Goal: Information Seeking & Learning: Learn about a topic

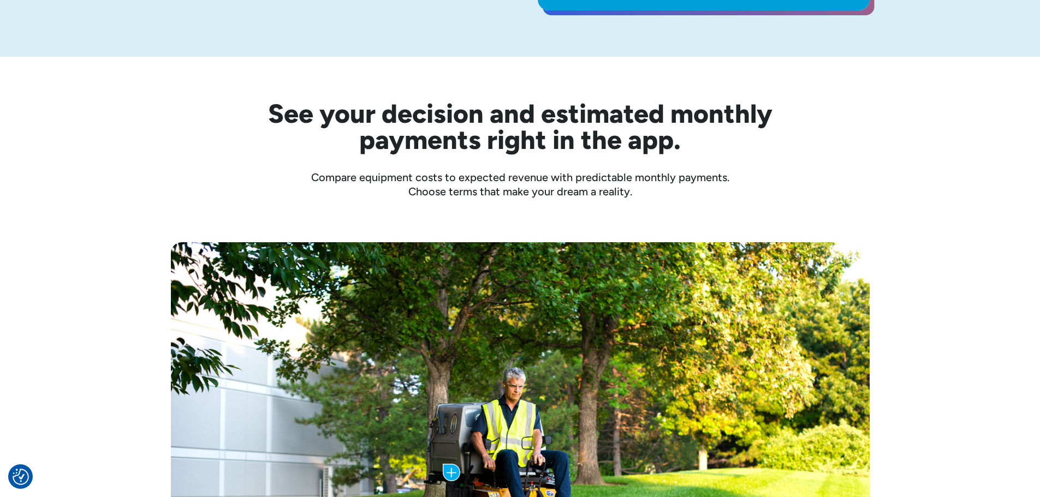
scroll to position [437, 0]
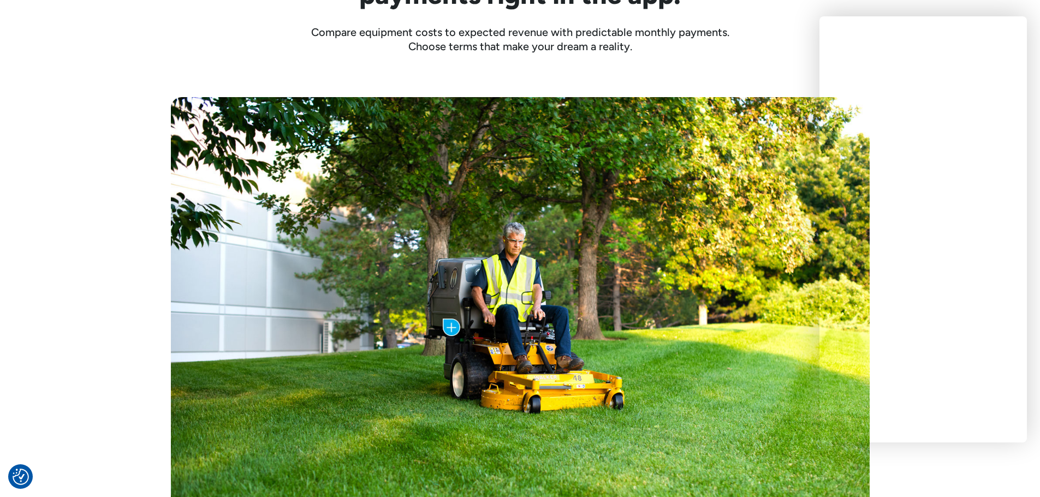
click at [155, 138] on div "Cost of the Trailer: $5,799.00 Monthly Payment: as low as $200 /mo with Clickle…" at bounding box center [520, 331] width 1040 height 554
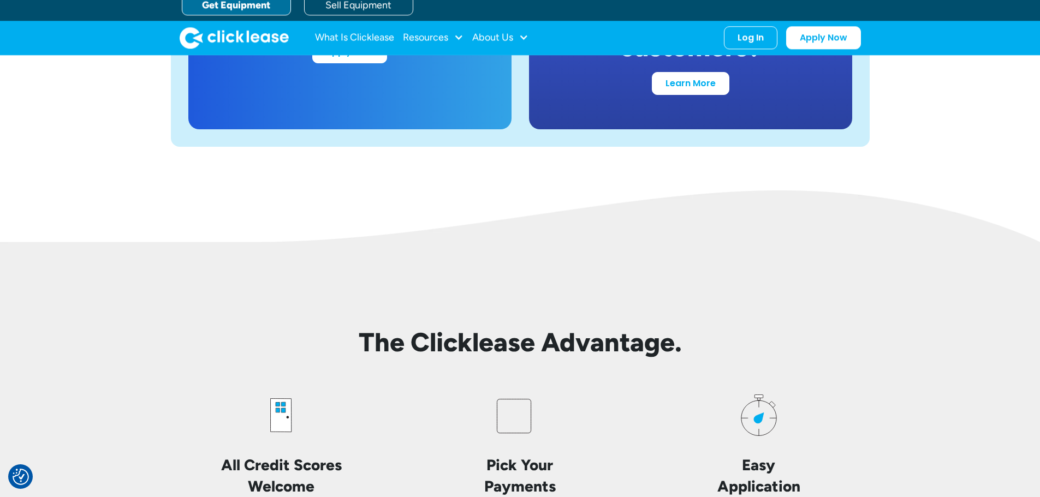
scroll to position [2184, 0]
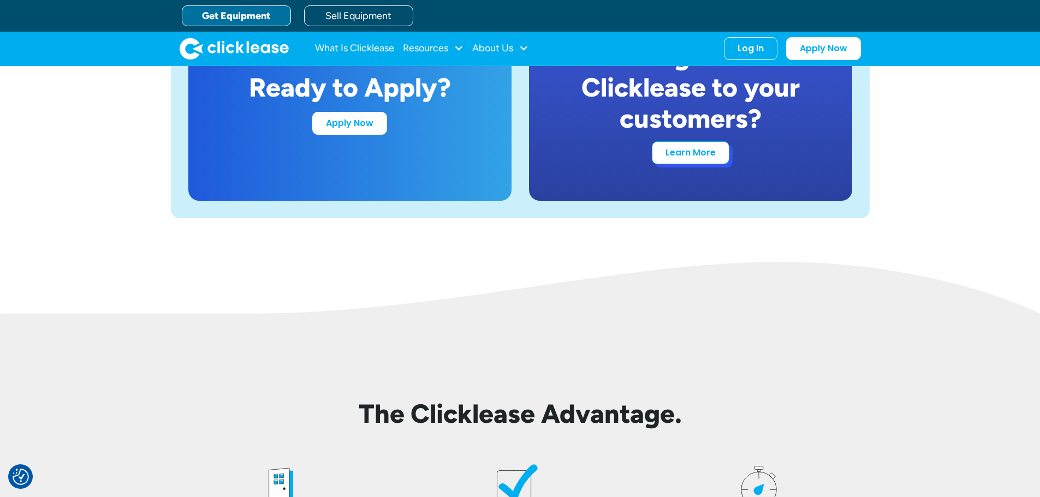
click at [681, 161] on link "Learn More" at bounding box center [691, 152] width 78 height 23
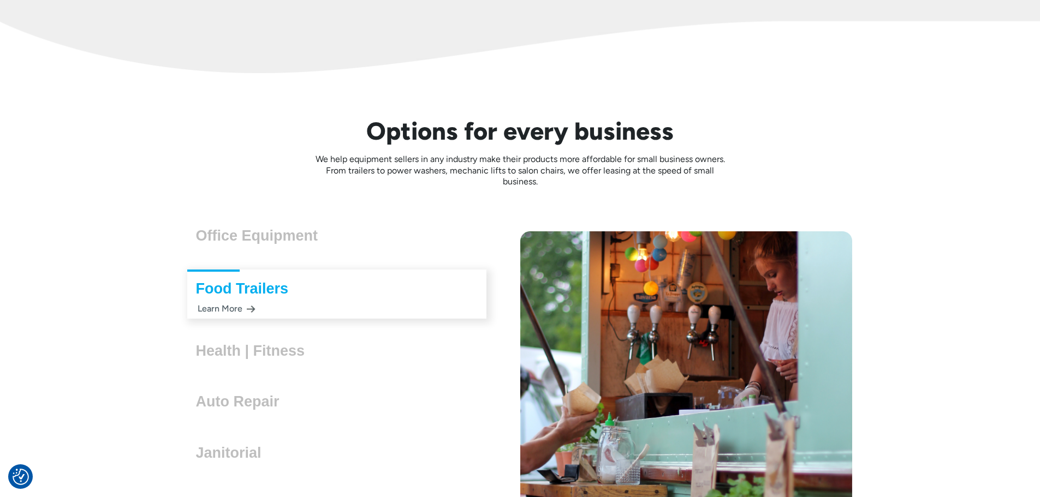
scroll to position [2949, 0]
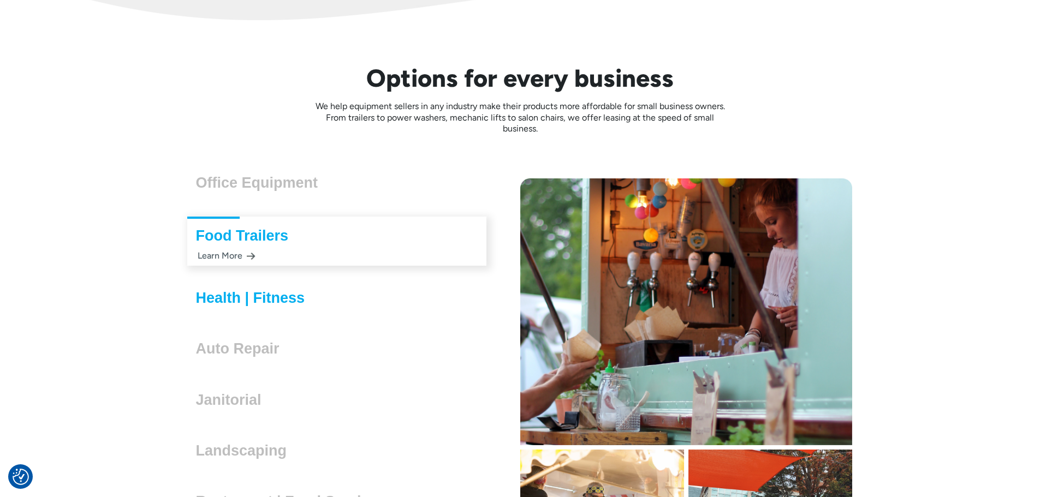
click at [237, 292] on h3 "Health | Fitness" at bounding box center [255, 298] width 118 height 16
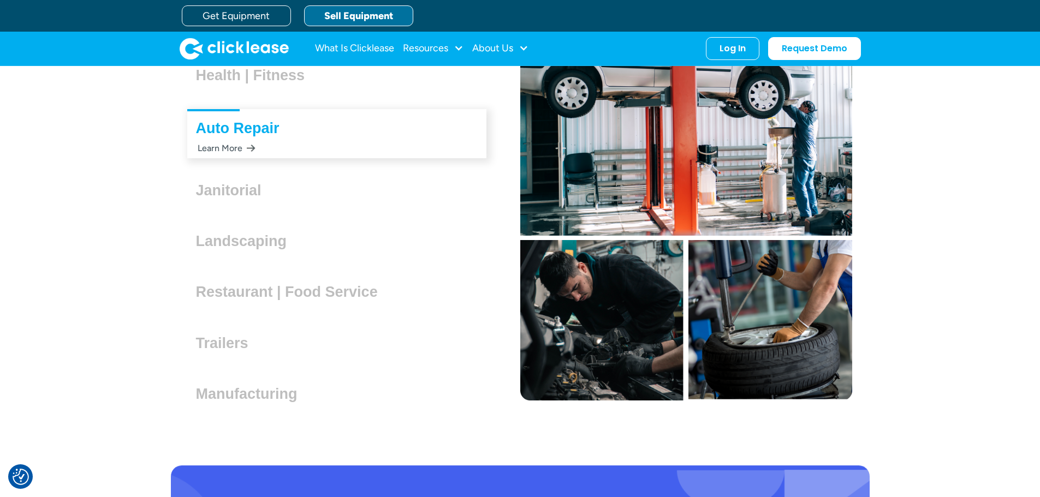
scroll to position [3222, 0]
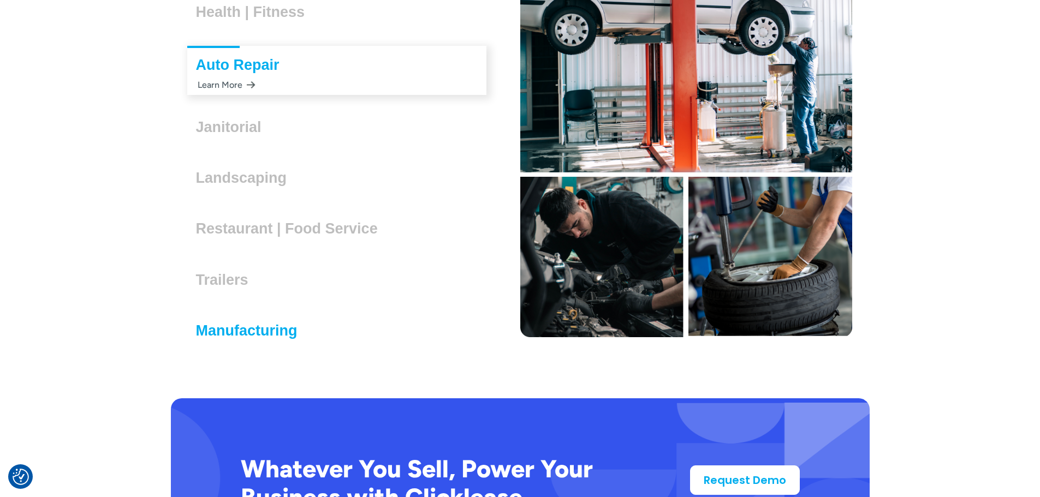
click at [252, 336] on h3 "Manufacturing" at bounding box center [251, 331] width 110 height 16
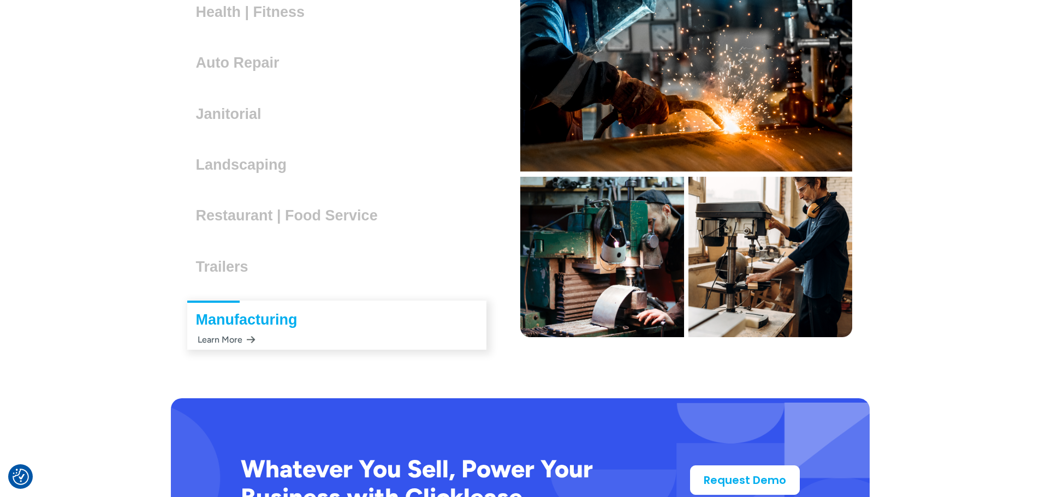
scroll to position [3234, 0]
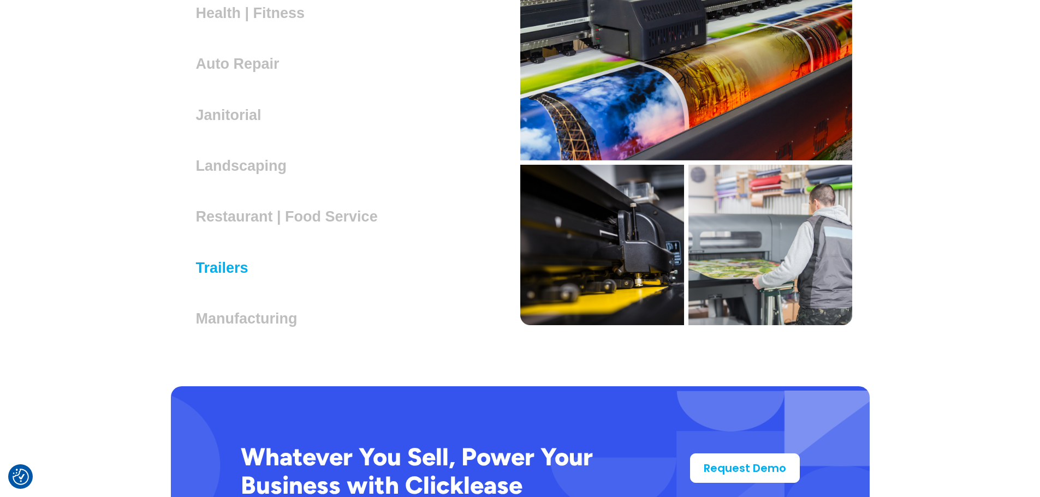
click at [233, 266] on h3 "Trailers" at bounding box center [226, 268] width 61 height 16
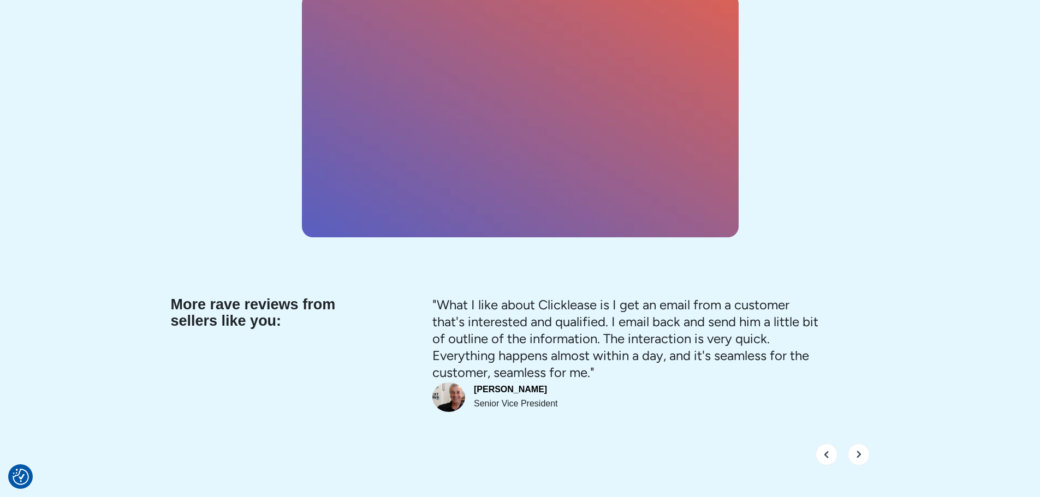
scroll to position [4090, 0]
click at [856, 450] on img "next slide" at bounding box center [859, 454] width 22 height 22
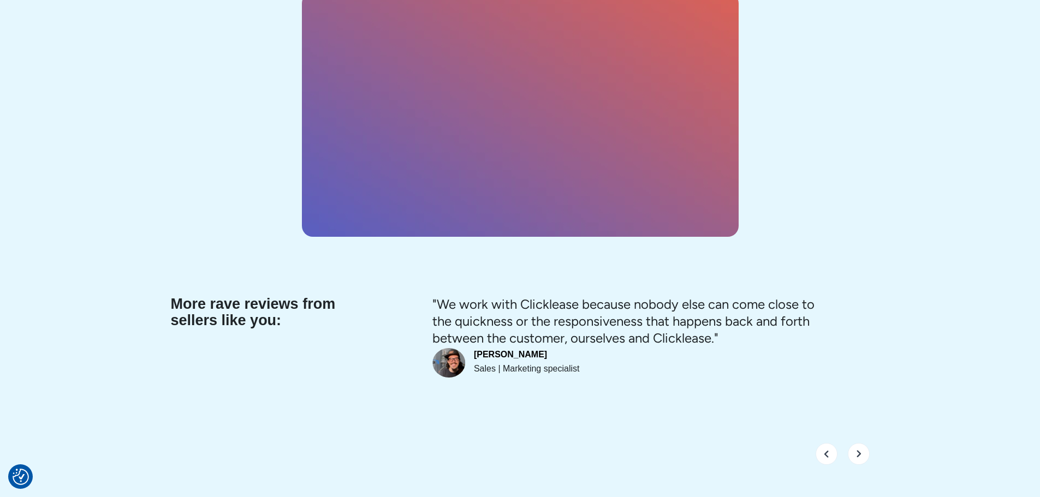
click at [856, 450] on img "next slide" at bounding box center [859, 454] width 22 height 22
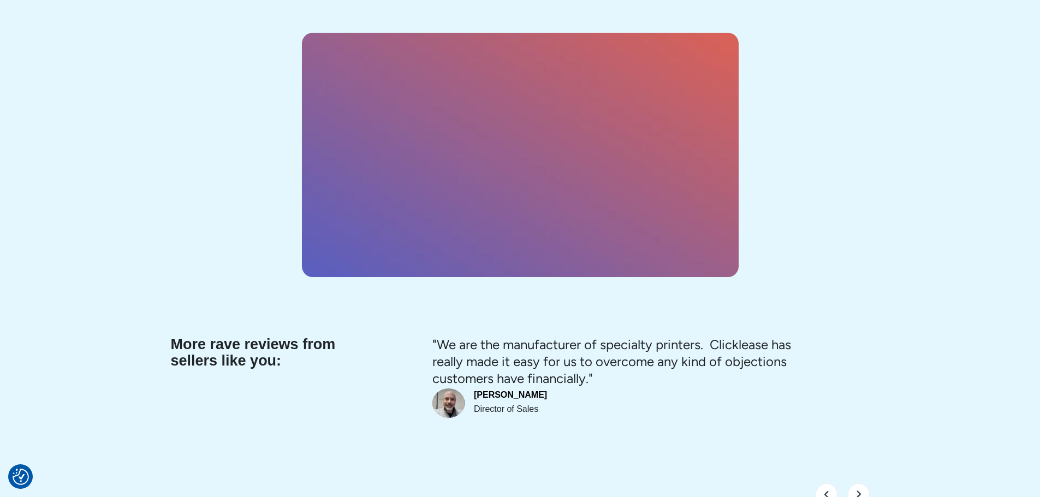
click at [856, 484] on img "next slide" at bounding box center [859, 495] width 22 height 22
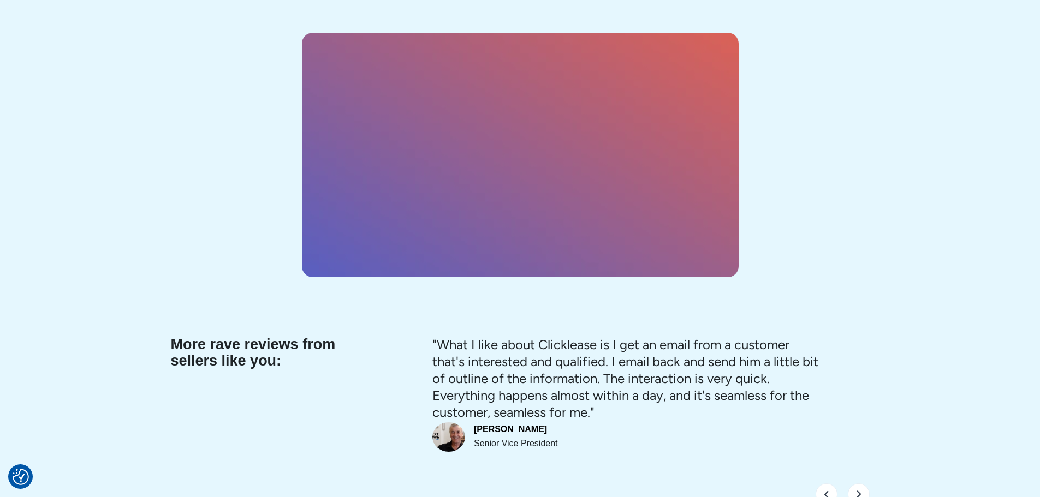
click at [856, 484] on img "next slide" at bounding box center [859, 495] width 22 height 22
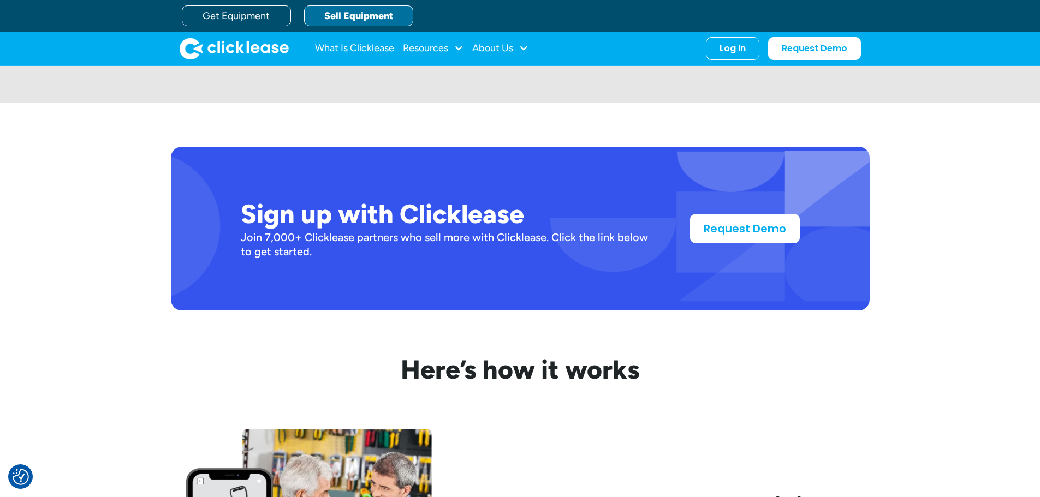
scroll to position [827, 0]
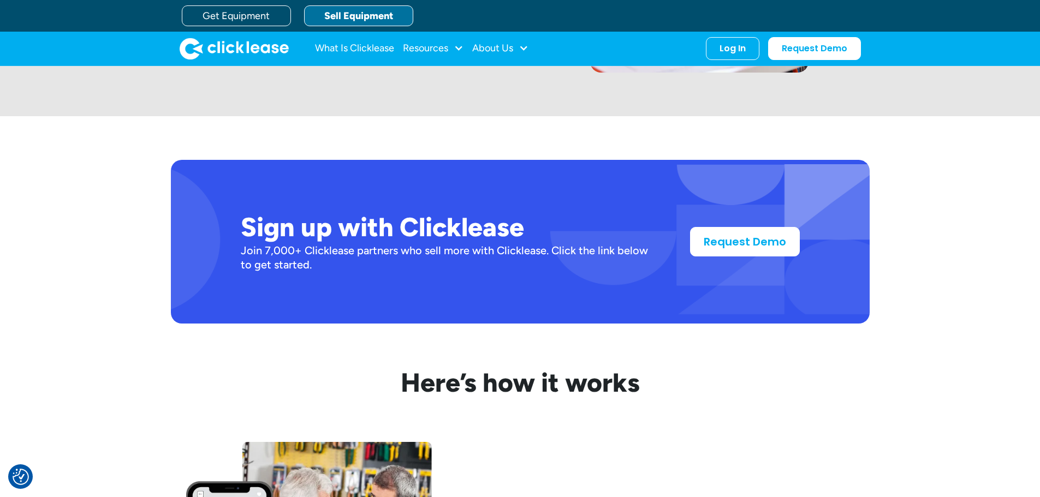
click at [229, 44] on img "home" at bounding box center [234, 49] width 109 height 22
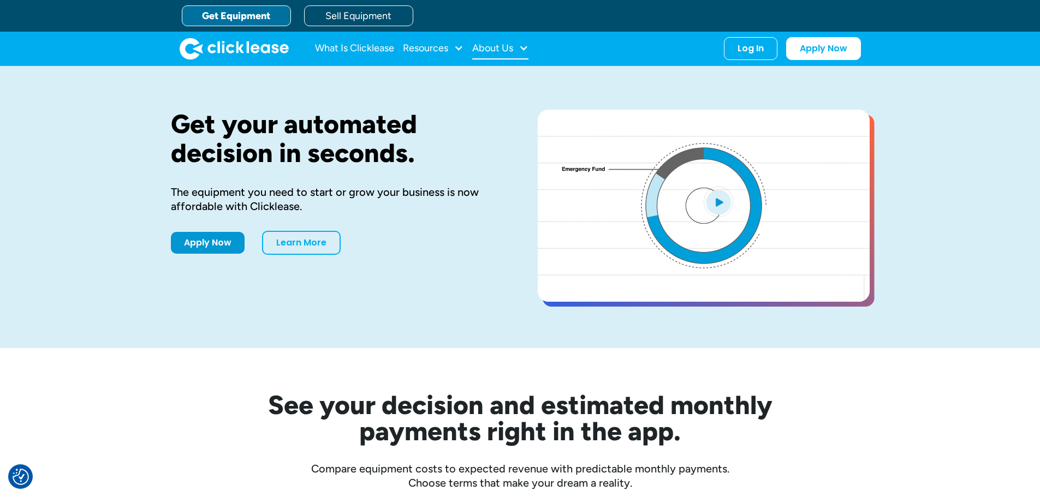
click at [499, 48] on div "About Us" at bounding box center [492, 48] width 41 height 0
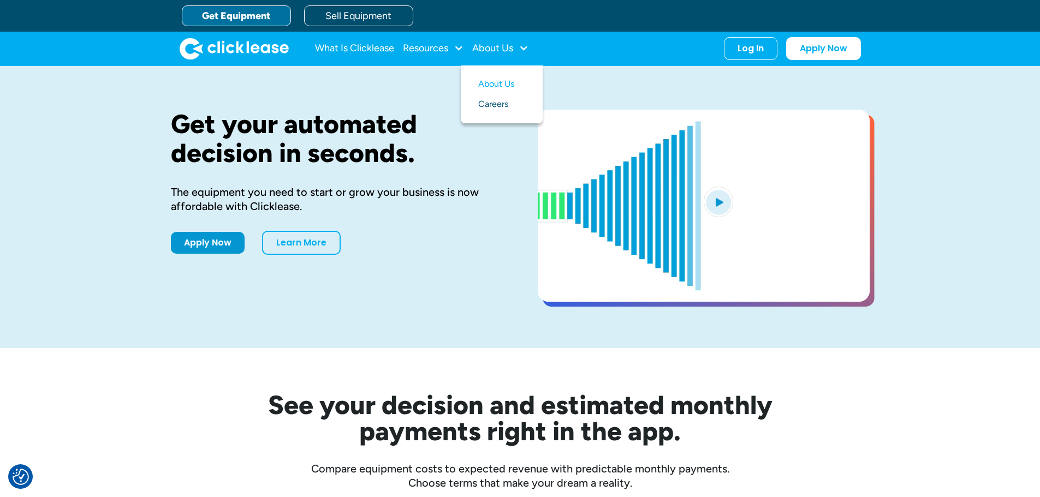
click at [504, 98] on link "Careers" at bounding box center [501, 104] width 47 height 20
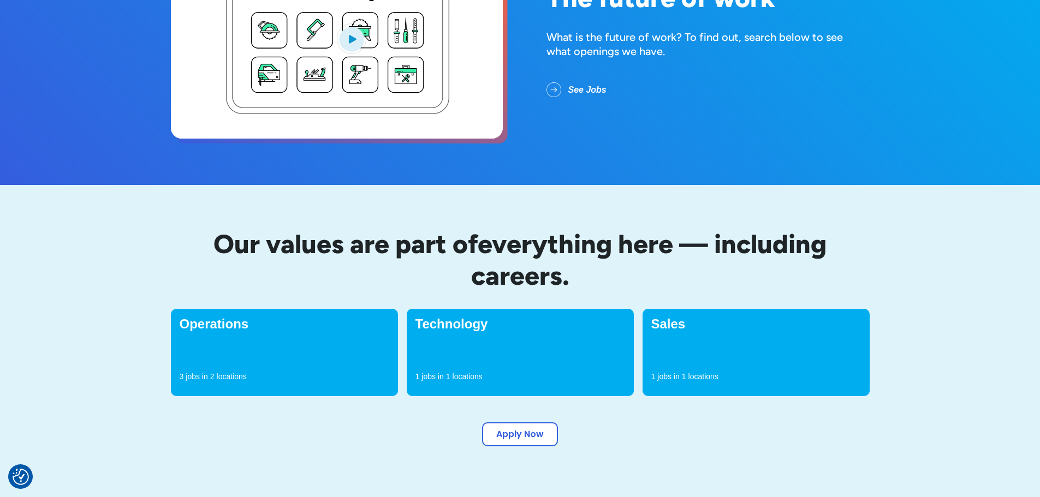
scroll to position [164, 0]
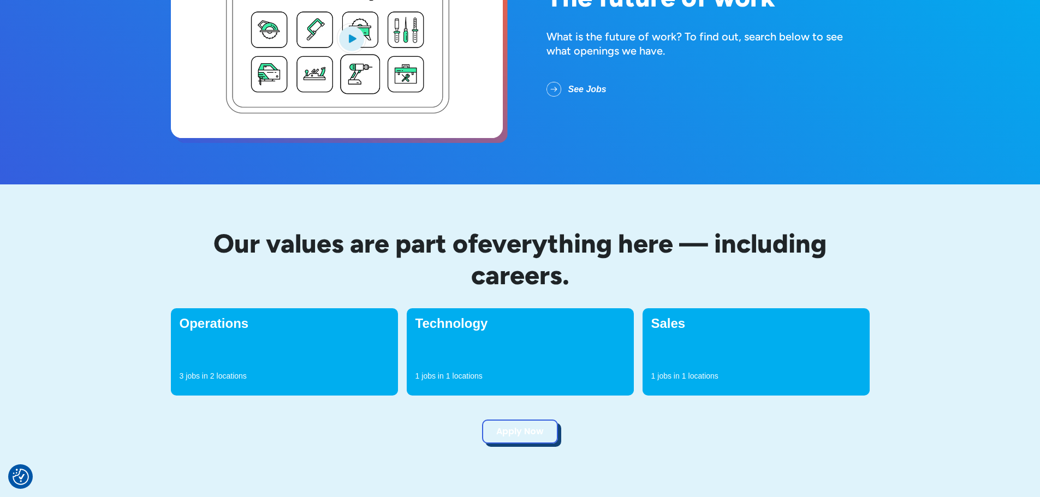
click at [537, 429] on link "Apply Now" at bounding box center [520, 432] width 76 height 24
